Goal: Task Accomplishment & Management: Use online tool/utility

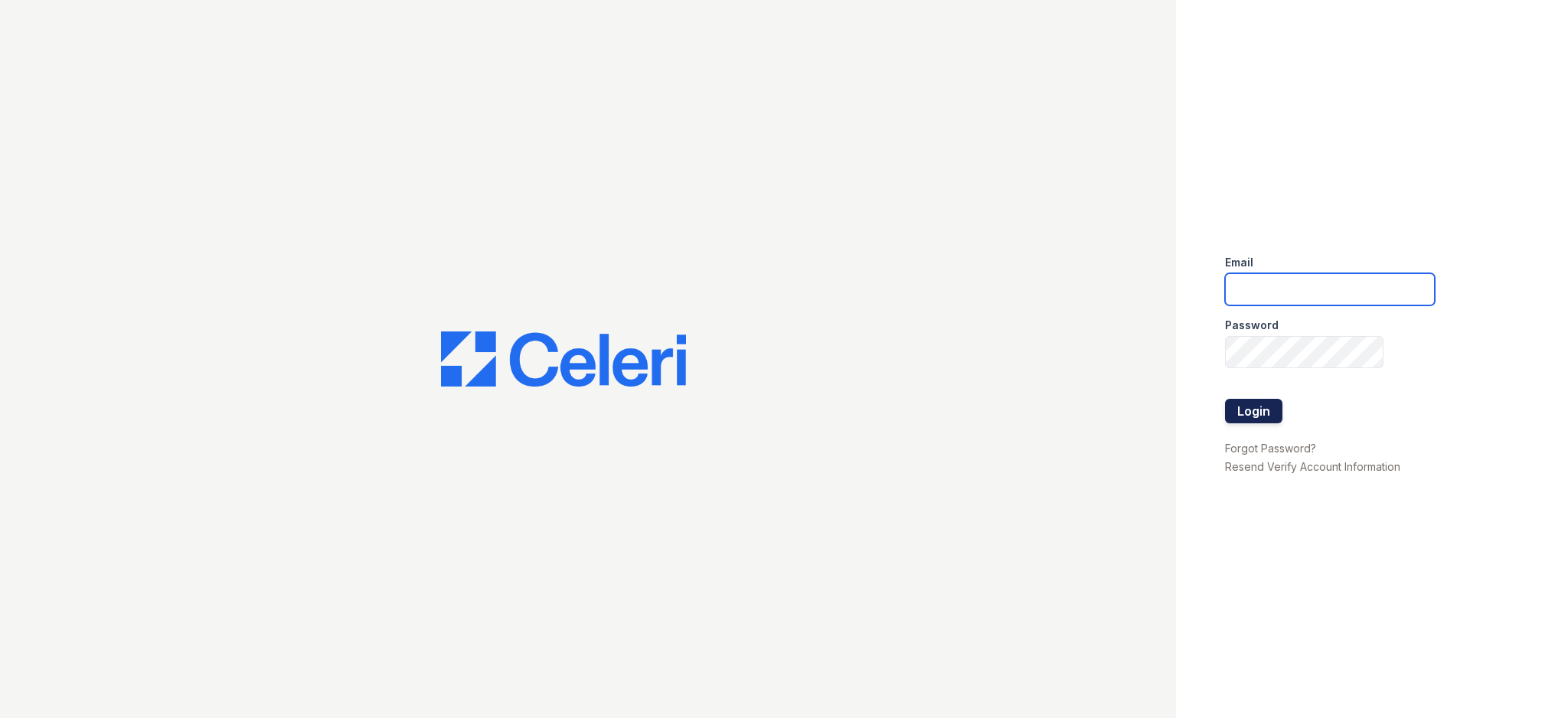
type input "admin@meltzerre.com"
click at [1277, 408] on button "Login" at bounding box center [1253, 411] width 58 height 25
type input "[EMAIL_ADDRESS][DOMAIN_NAME]"
click at [1273, 403] on button "Login" at bounding box center [1253, 411] width 58 height 25
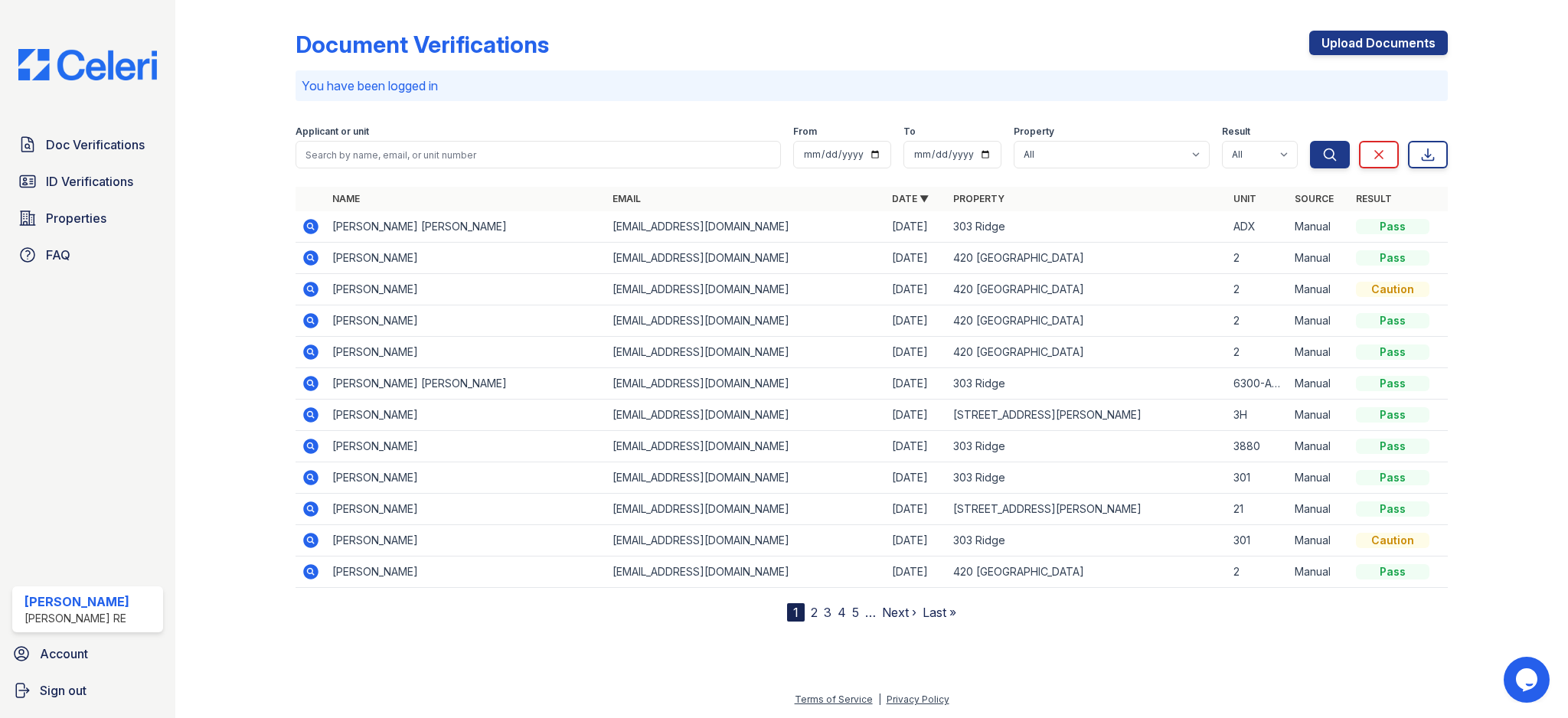
click at [317, 383] on icon at bounding box center [311, 383] width 16 height 16
